Goal: Navigation & Orientation: Find specific page/section

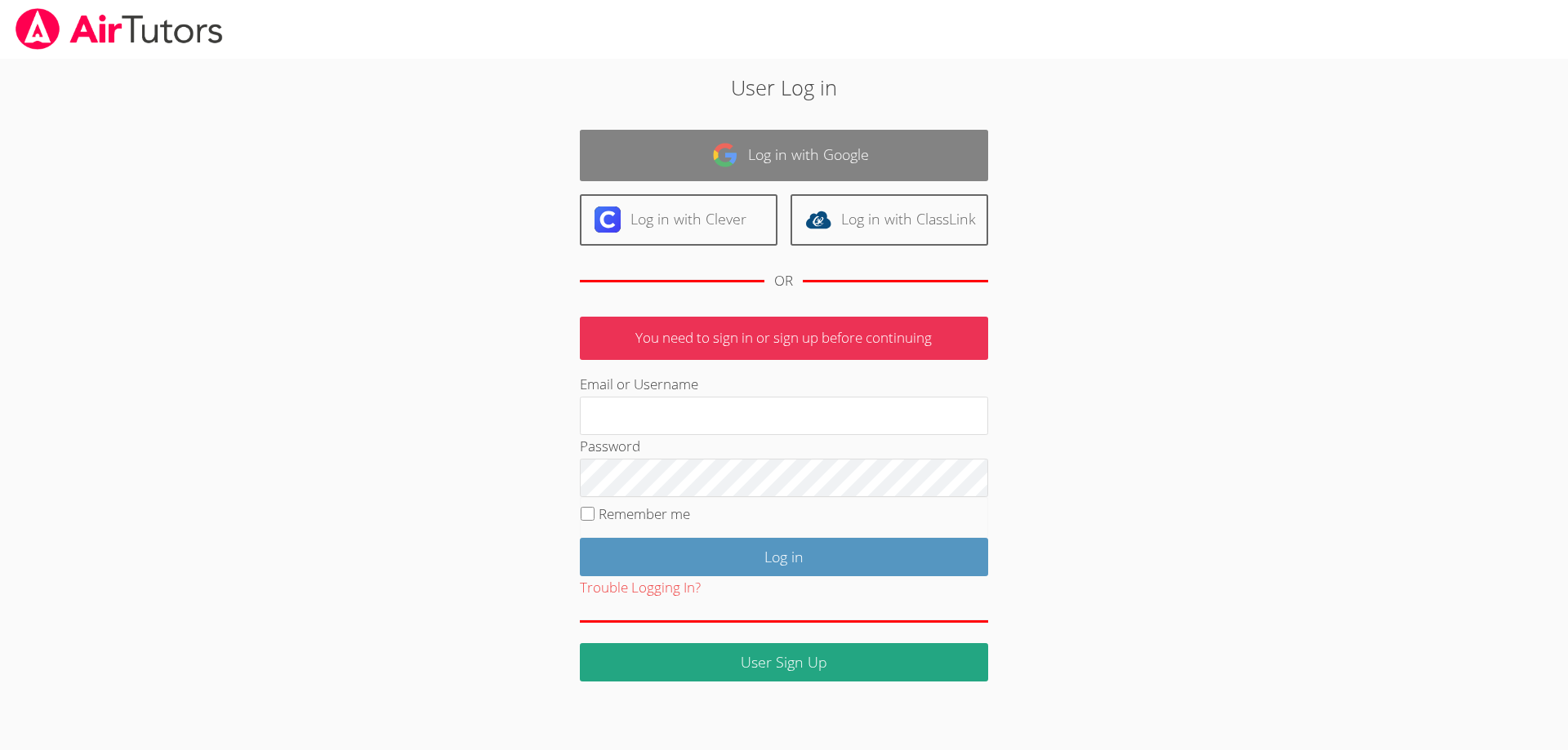
click at [837, 143] on link "Log in with Google" at bounding box center [784, 155] width 408 height 51
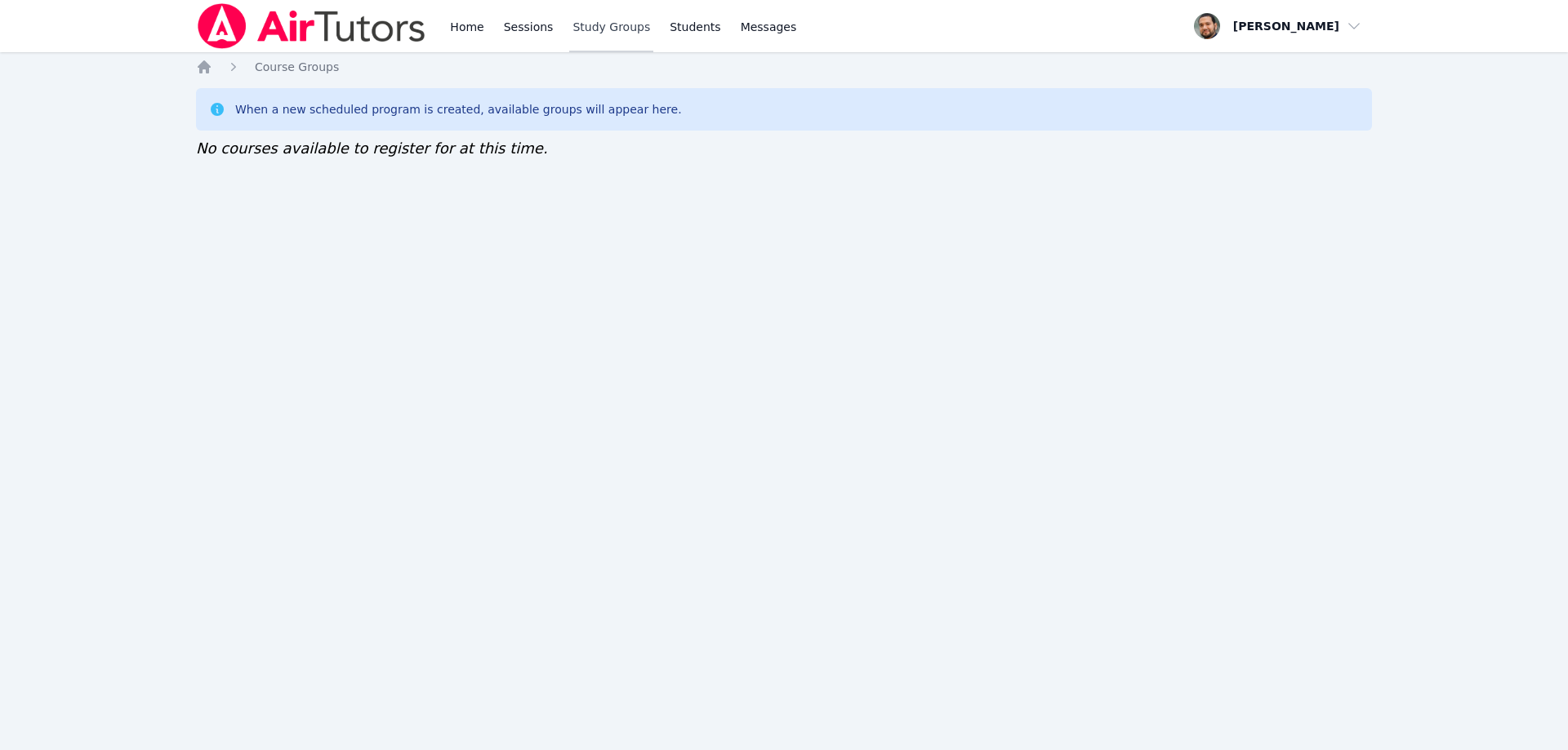
click at [590, 22] on link "Study Groups" at bounding box center [611, 26] width 84 height 52
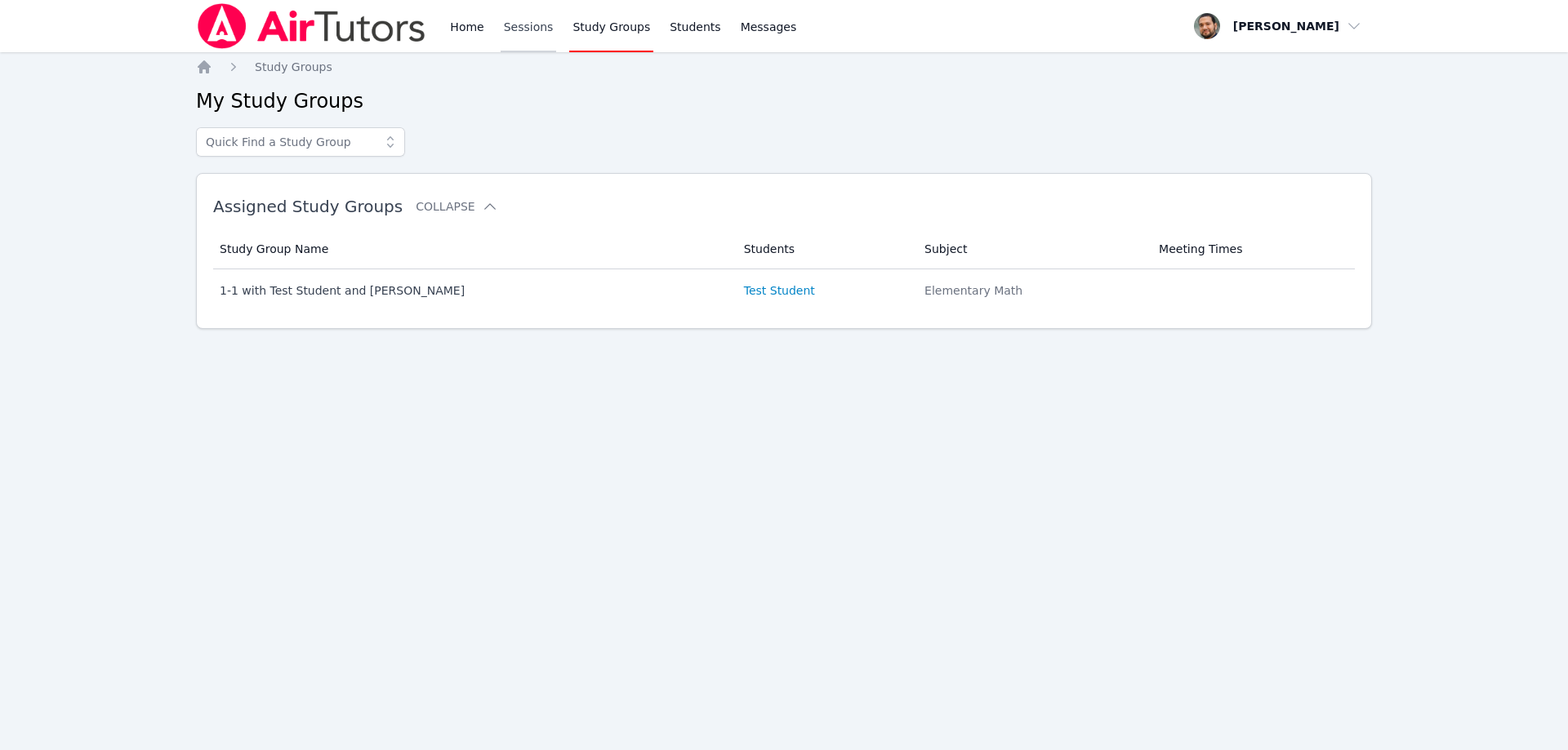
click at [538, 27] on link "Sessions" at bounding box center [529, 26] width 57 height 52
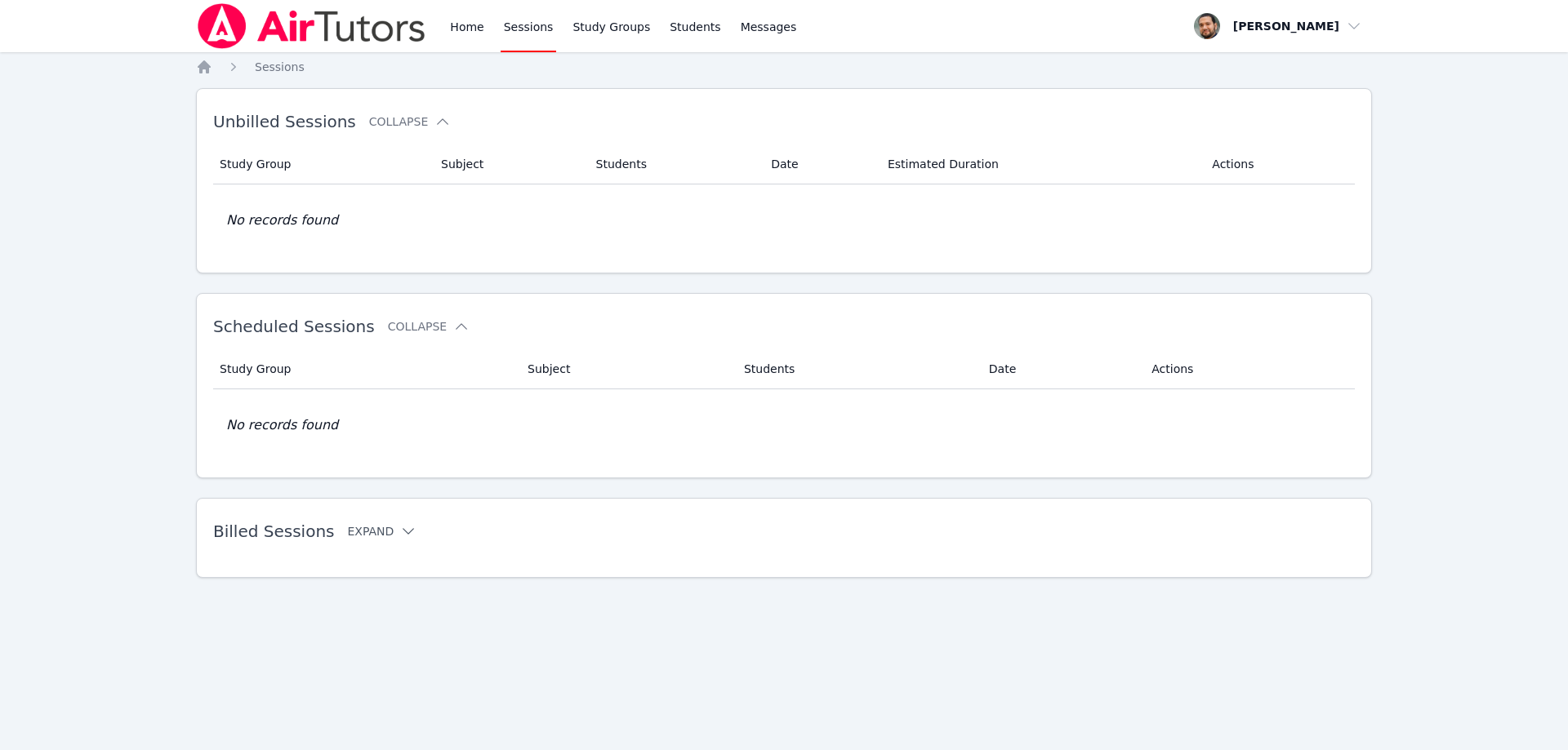
click at [400, 535] on icon at bounding box center [408, 531] width 16 height 16
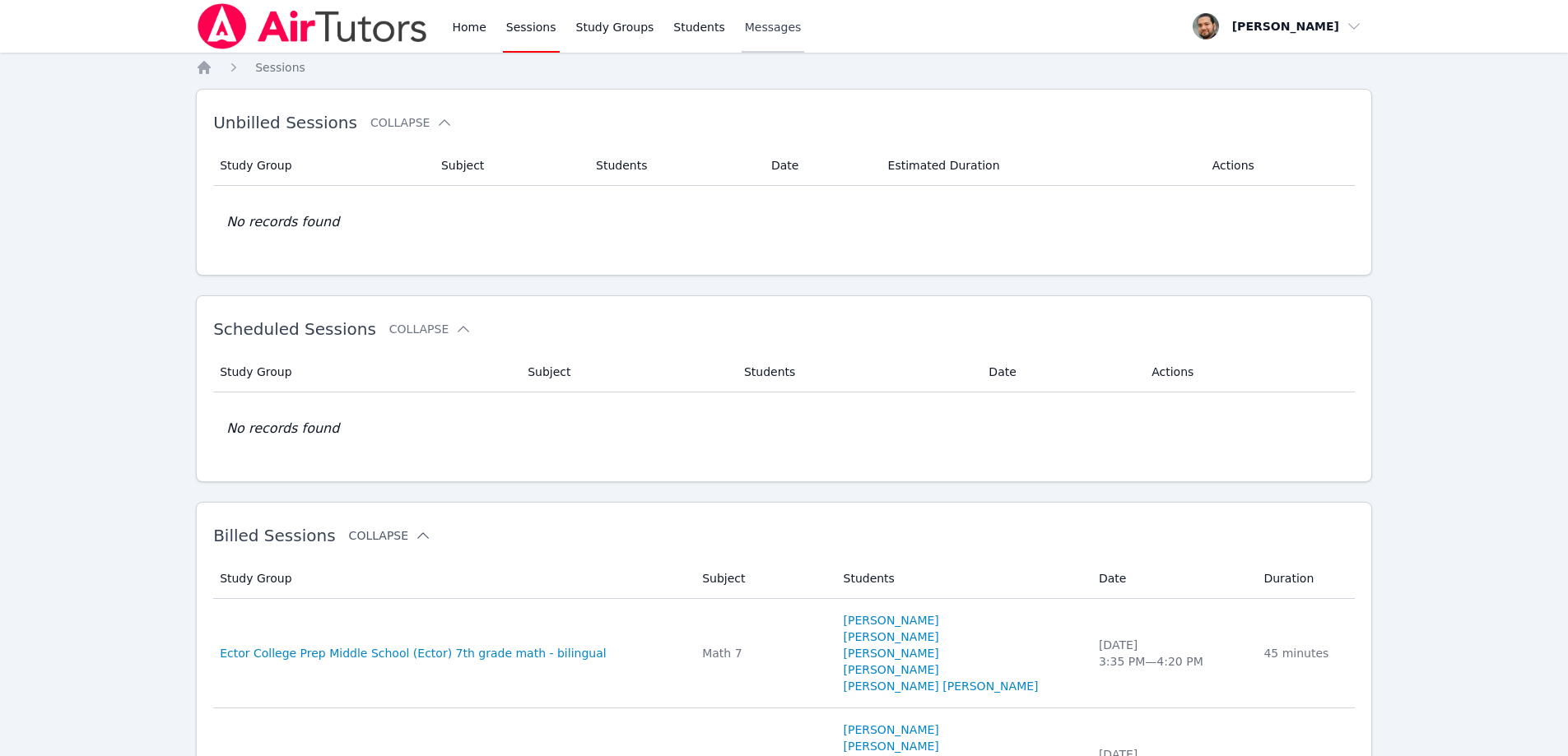
click at [745, 21] on span "Messages" at bounding box center [774, 27] width 57 height 16
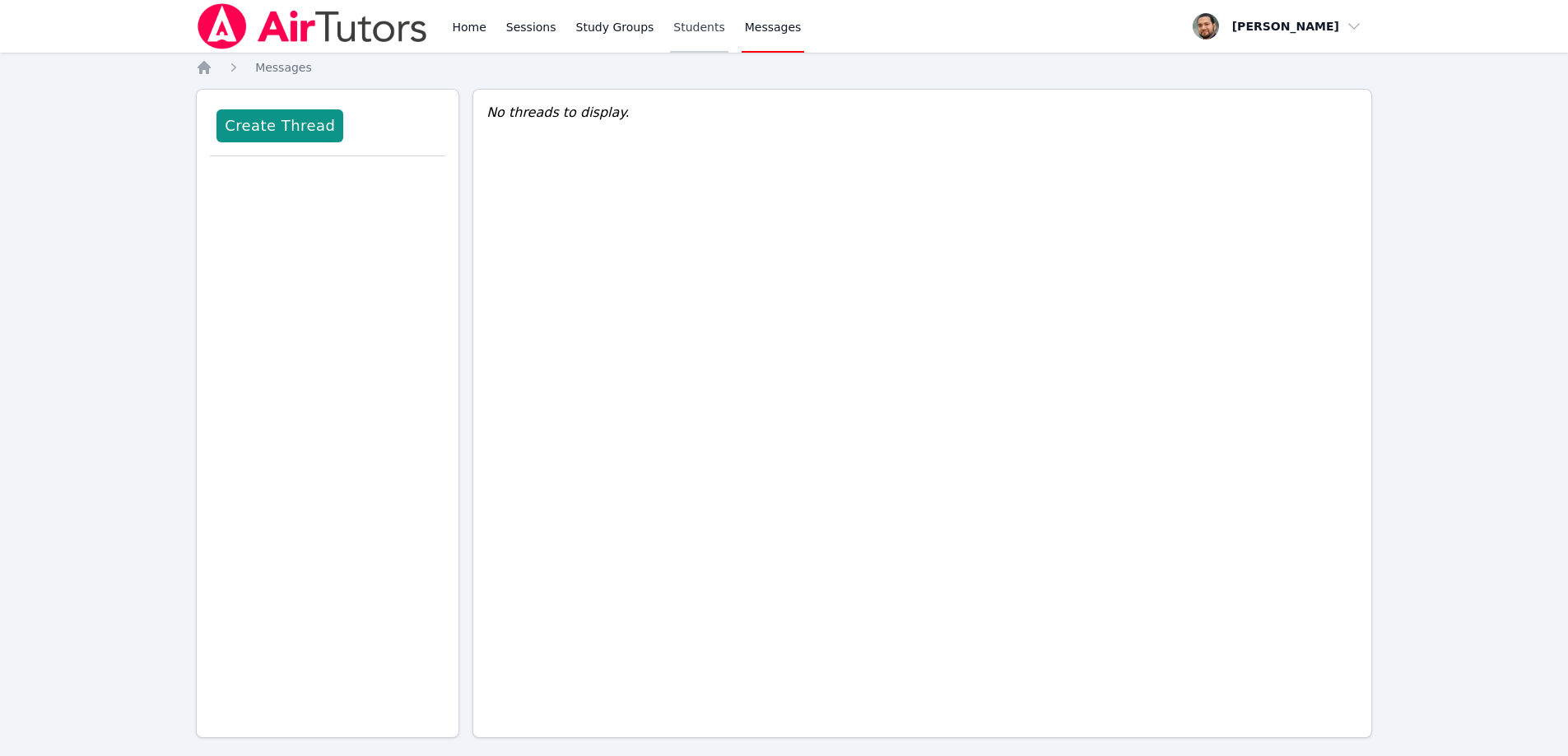
click at [686, 23] on link "Students" at bounding box center [698, 26] width 58 height 53
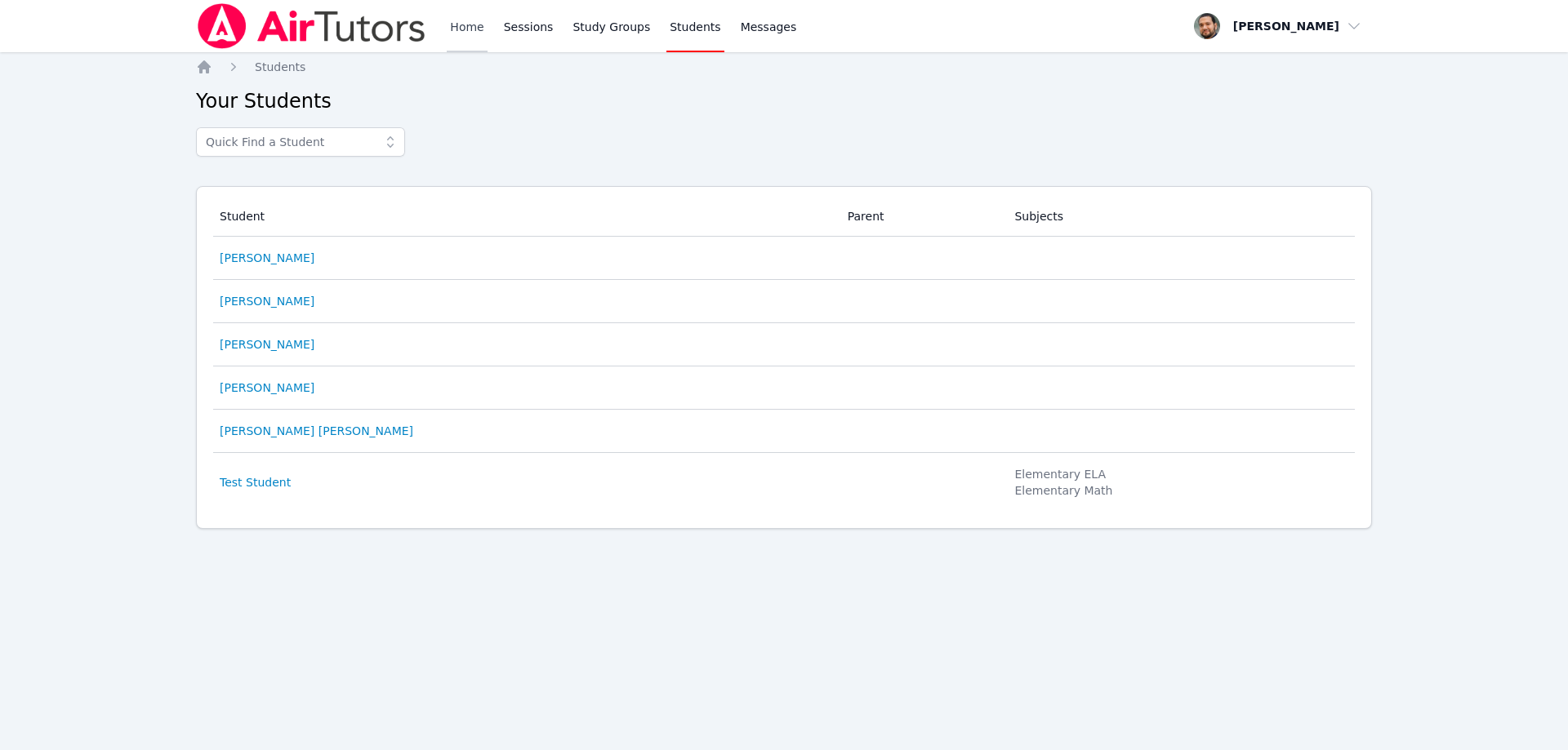
click at [477, 28] on link "Home" at bounding box center [466, 26] width 40 height 52
